Goal: Information Seeking & Learning: Learn about a topic

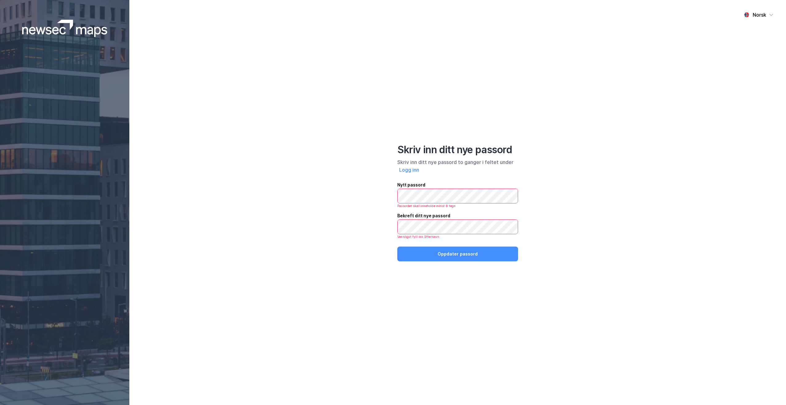
click at [385, 195] on div "Norsk Skriv inn ditt nye passord Skriv inn ditt nye passord to ganger i feltet …" at bounding box center [457, 202] width 656 height 405
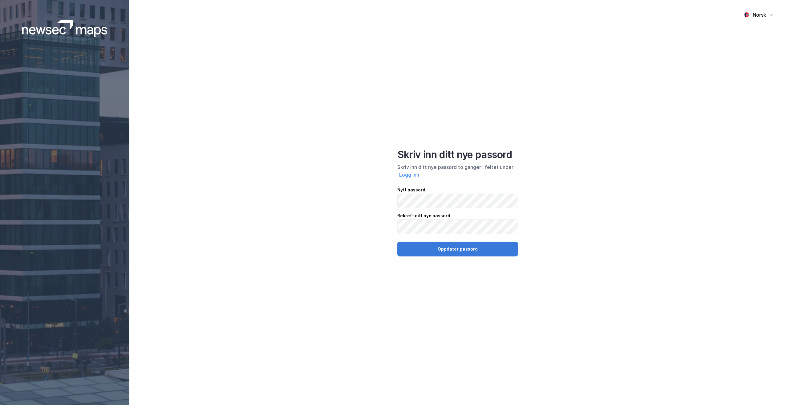
click at [451, 244] on button "Oppdater passord" at bounding box center [457, 248] width 121 height 15
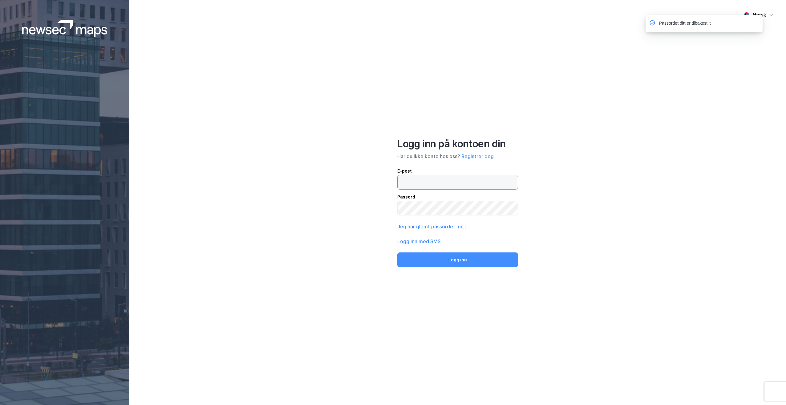
click at [431, 180] on input "email" at bounding box center [457, 182] width 120 height 14
type input "[EMAIL_ADDRESS][DOMAIN_NAME]"
click at [397, 252] on button "Logg inn" at bounding box center [457, 259] width 121 height 15
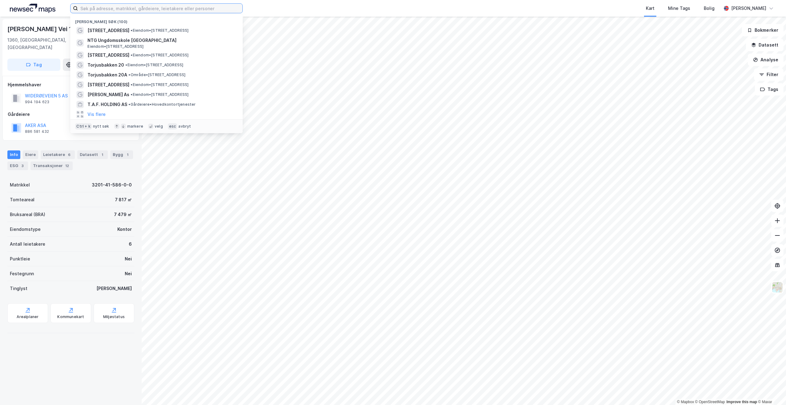
click at [188, 10] on input at bounding box center [160, 8] width 164 height 9
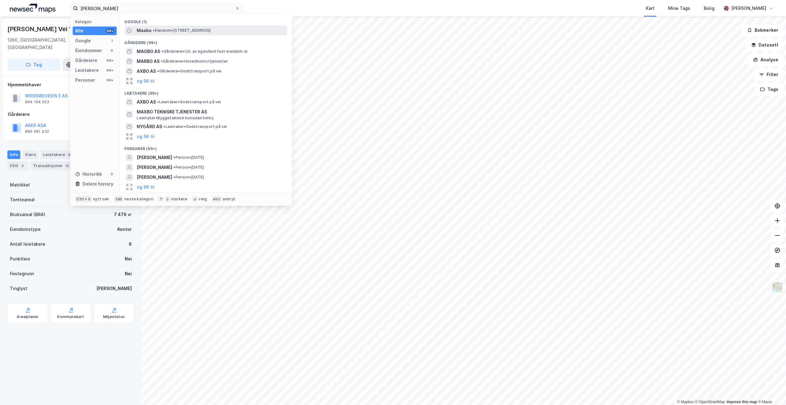
click at [176, 26] on div "Maxbo • Eiendom • [STREET_ADDRESS]" at bounding box center [205, 31] width 163 height 10
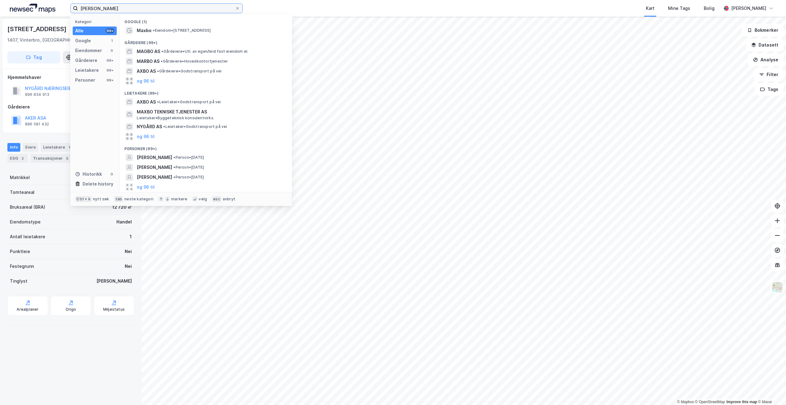
drag, startPoint x: 130, startPoint y: 7, endPoint x: 33, endPoint y: 3, distance: 96.8
click at [33, 3] on div "maxbo nygård Kategori Alle 99+ Google 1 Eiendommer 0 Gårdeiere 99+ Leietakere 9…" at bounding box center [393, 8] width 786 height 17
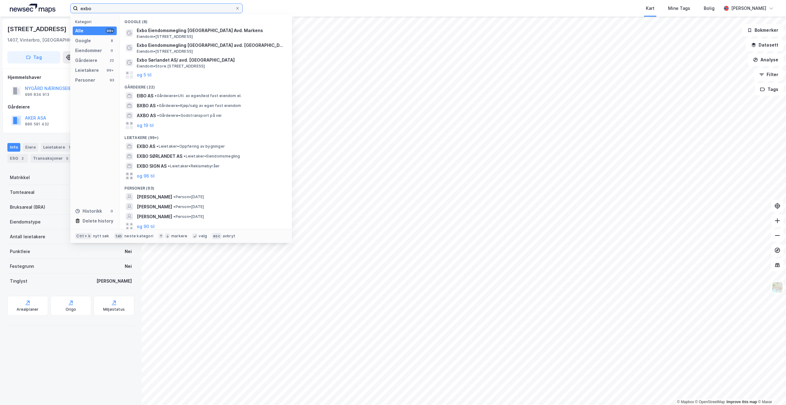
type input "exbo"
click at [33, 8] on img at bounding box center [33, 8] width 46 height 9
